Goal: Find specific page/section: Find specific page/section

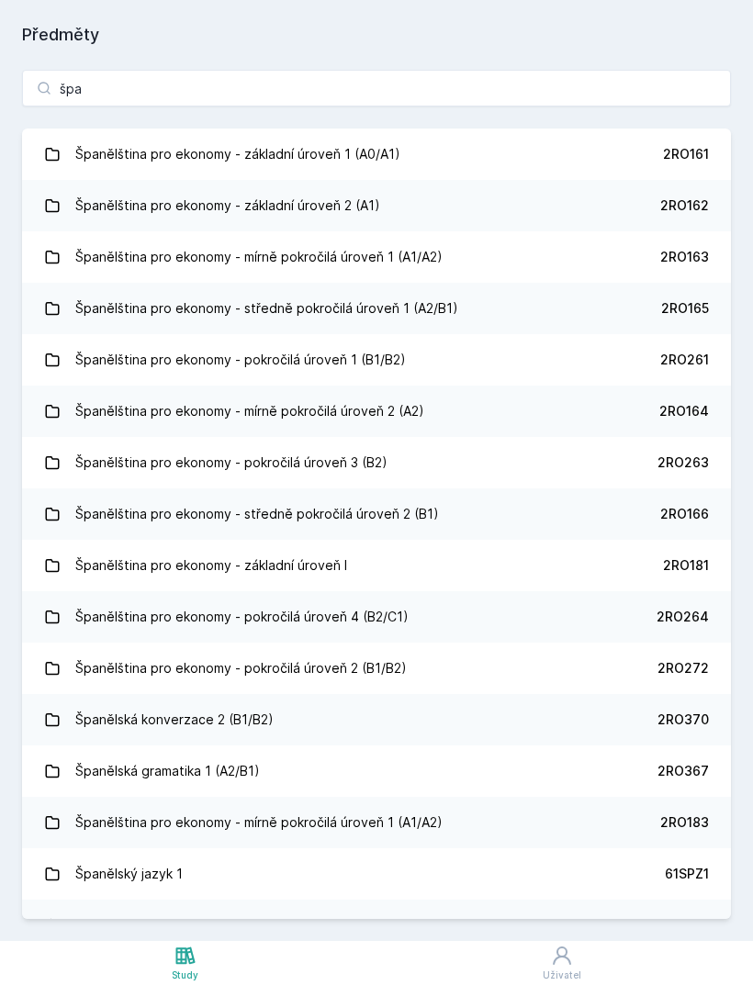
type input "špa"
click at [512, 154] on link "Španělština pro ekonomy - základní úroveň 1 (A0/A1) 2RO161" at bounding box center [376, 154] width 709 height 51
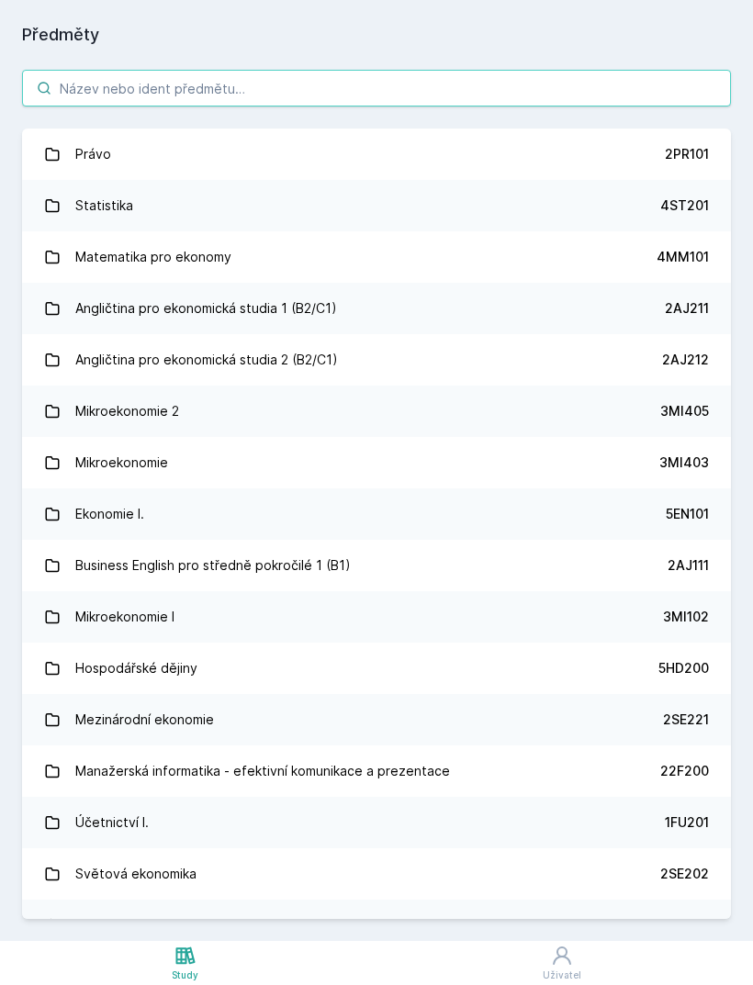
click at [528, 90] on input "search" at bounding box center [376, 88] width 709 height 37
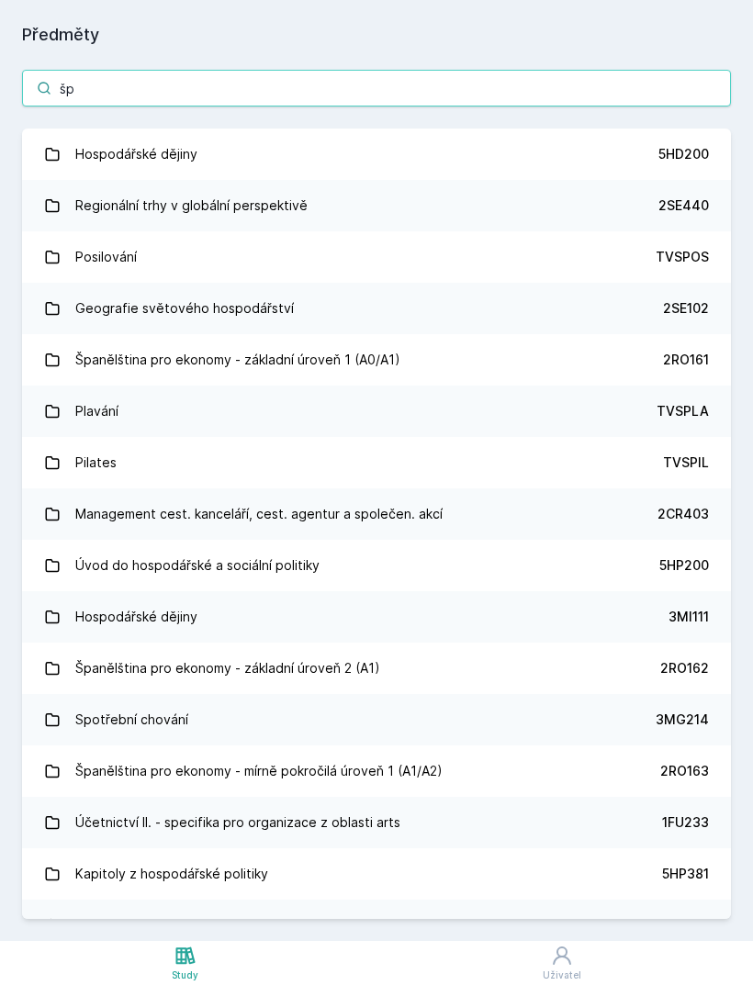
type input "špa"
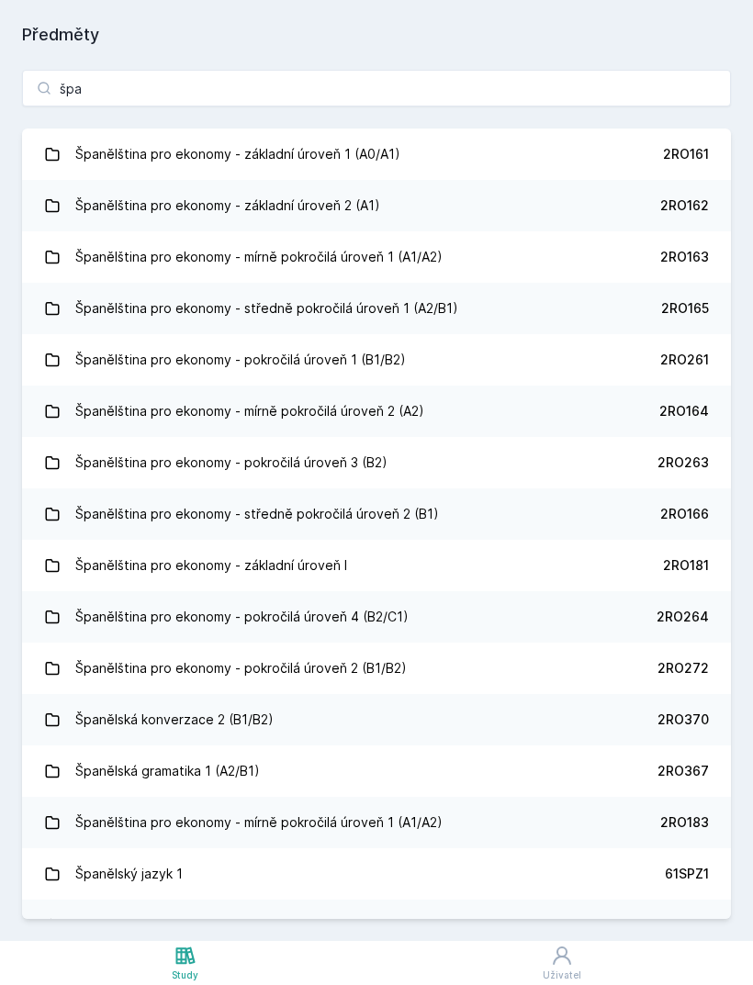
click at [501, 204] on link "Španělština pro ekonomy - základní úroveň 2 (A1) 2RO162" at bounding box center [376, 205] width 709 height 51
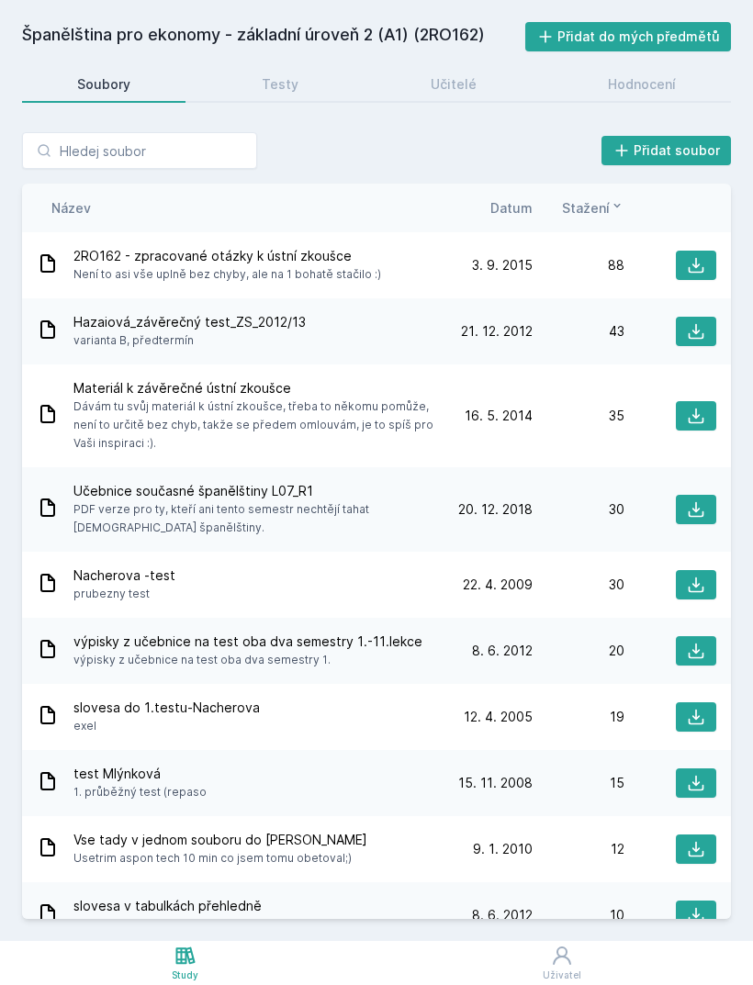
click at [694, 512] on icon at bounding box center [696, 510] width 18 height 18
click at [523, 198] on span "Datum" at bounding box center [511, 207] width 42 height 19
